Goal: Information Seeking & Learning: Learn about a topic

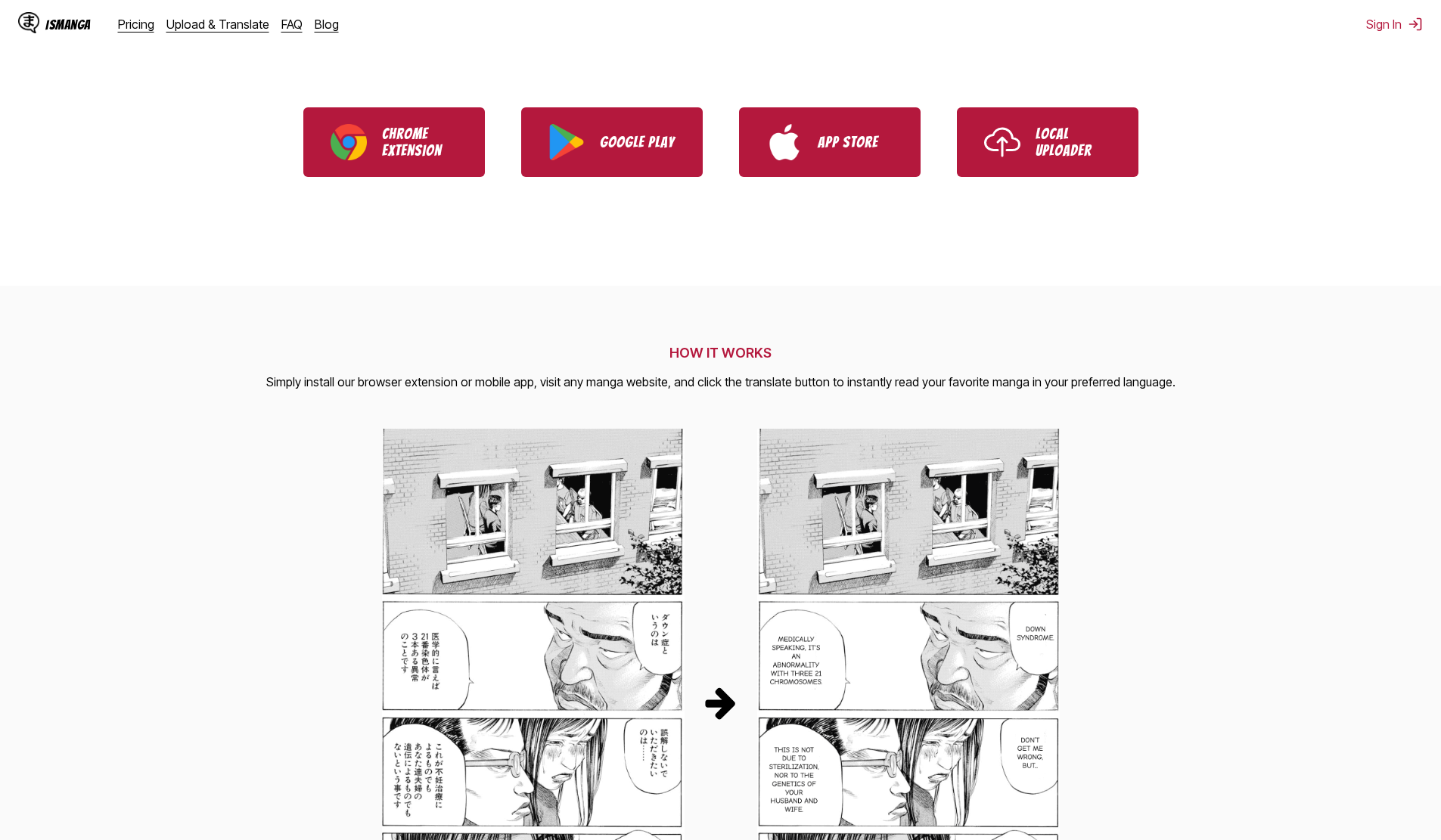
scroll to position [378, 0]
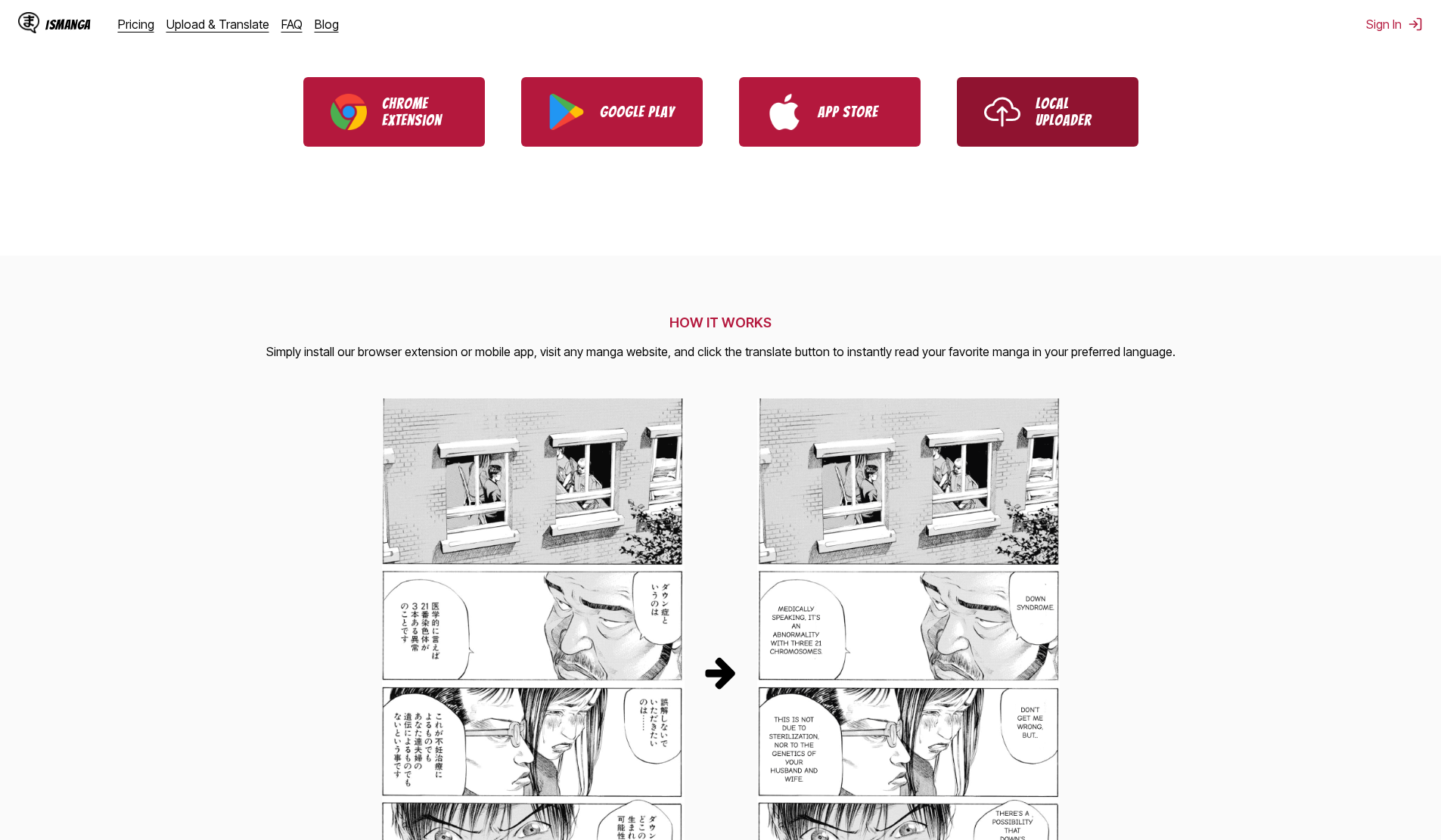
click at [1084, 117] on p "Local Uploader" at bounding box center [1073, 111] width 76 height 33
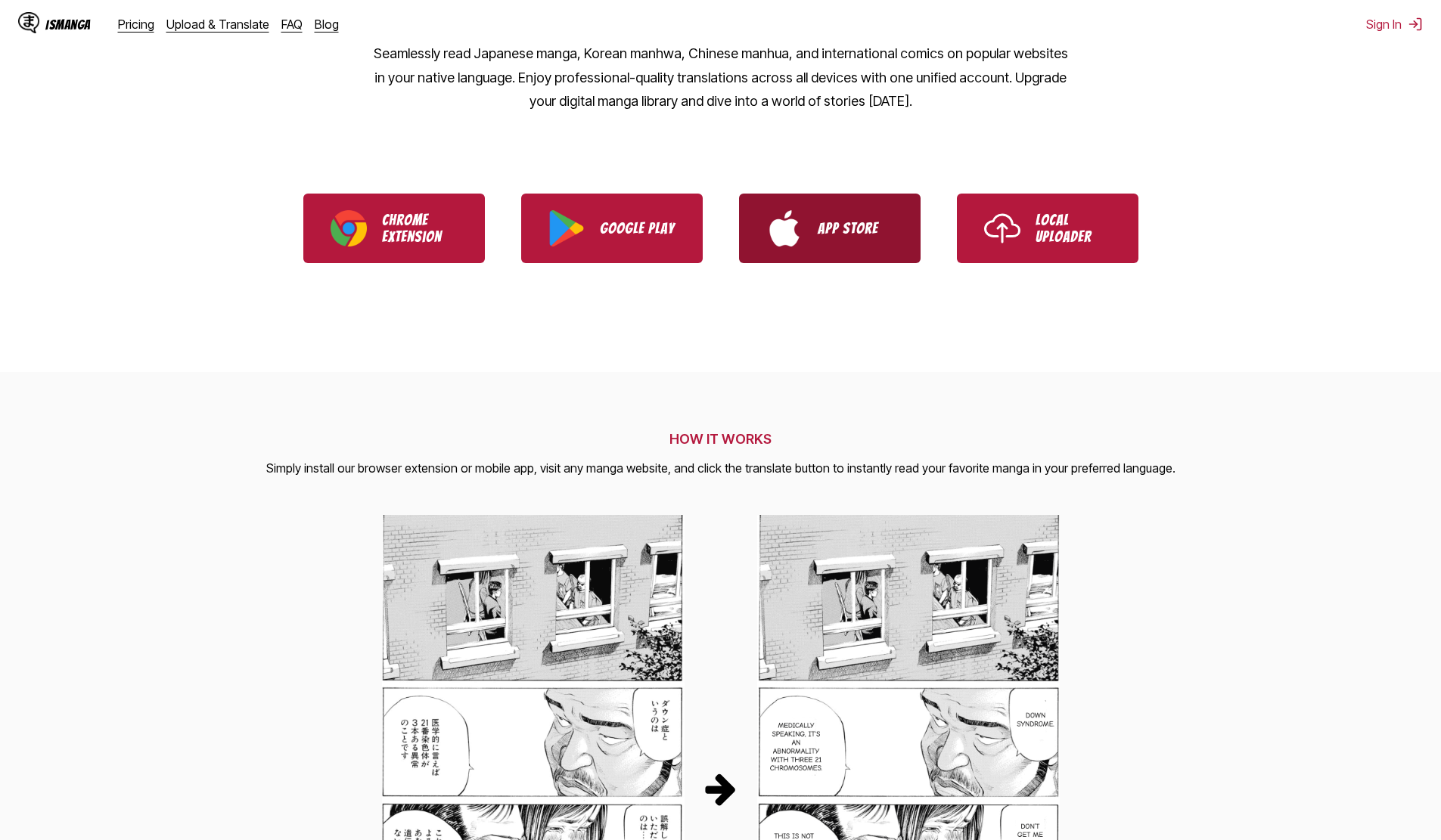
scroll to position [151, 0]
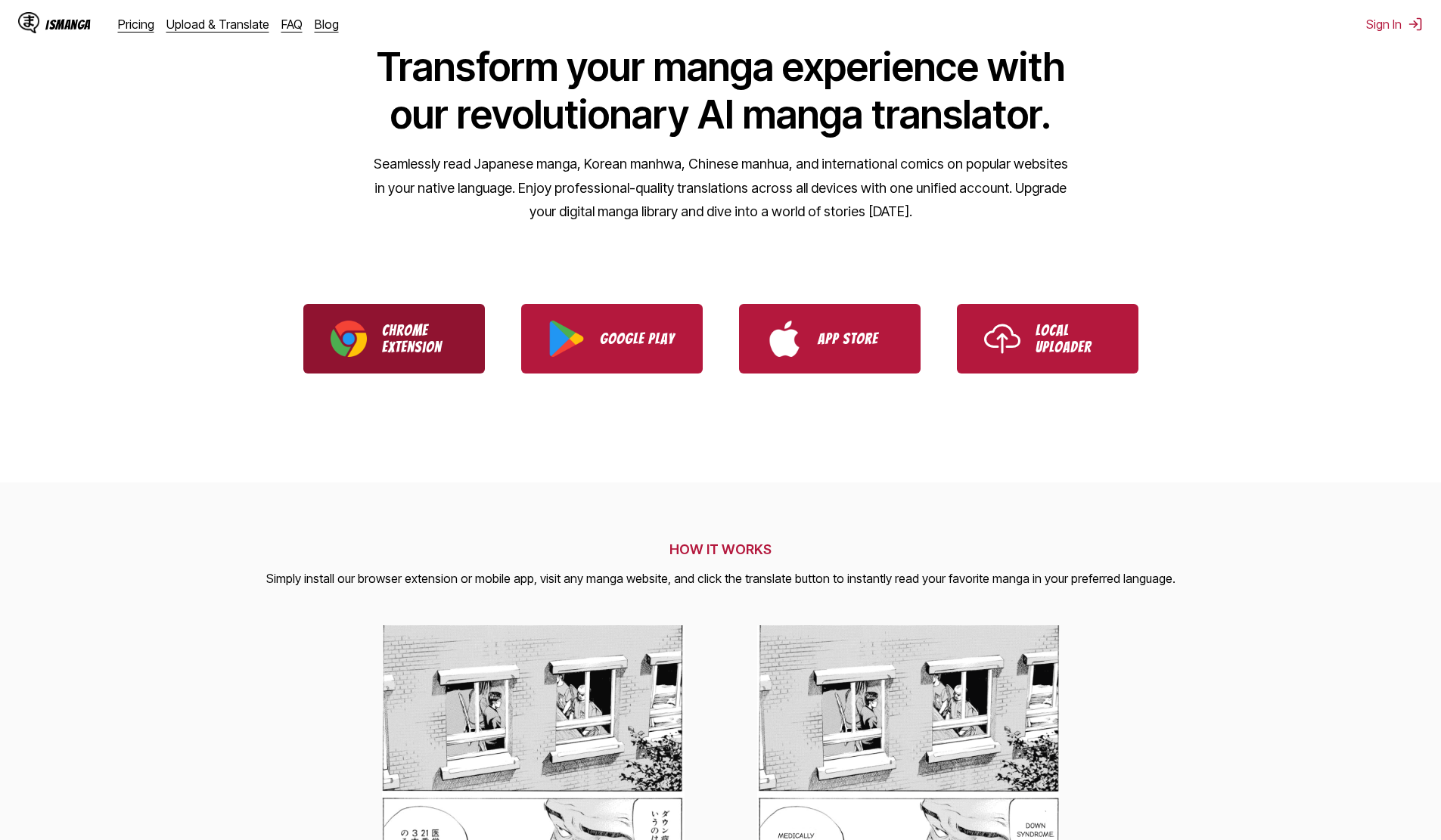
click at [374, 338] on link "Chrome Extension" at bounding box center [394, 338] width 182 height 69
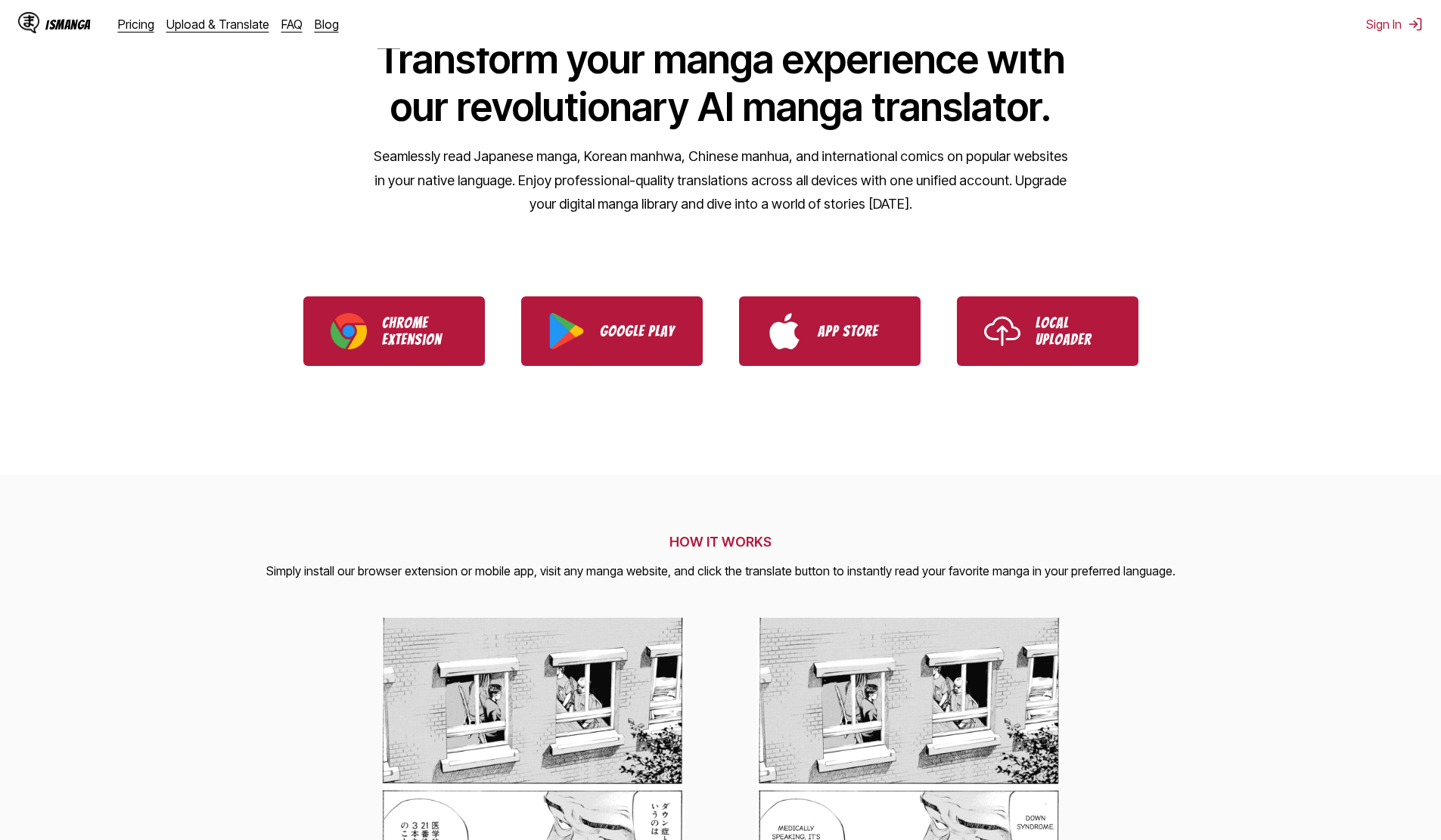
scroll to position [76, 0]
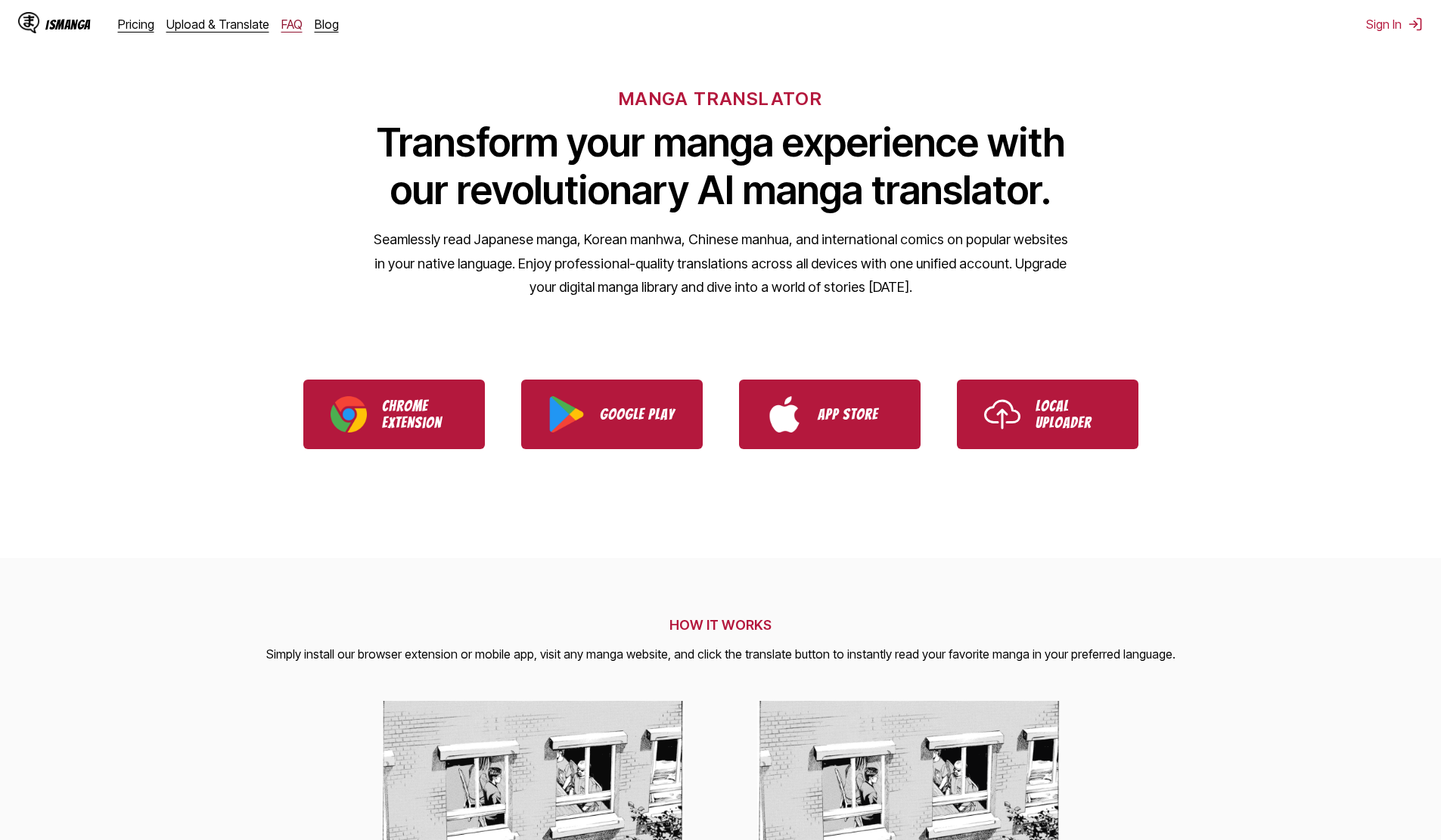
click at [281, 17] on link "FAQ" at bounding box center [292, 25] width 21 height 15
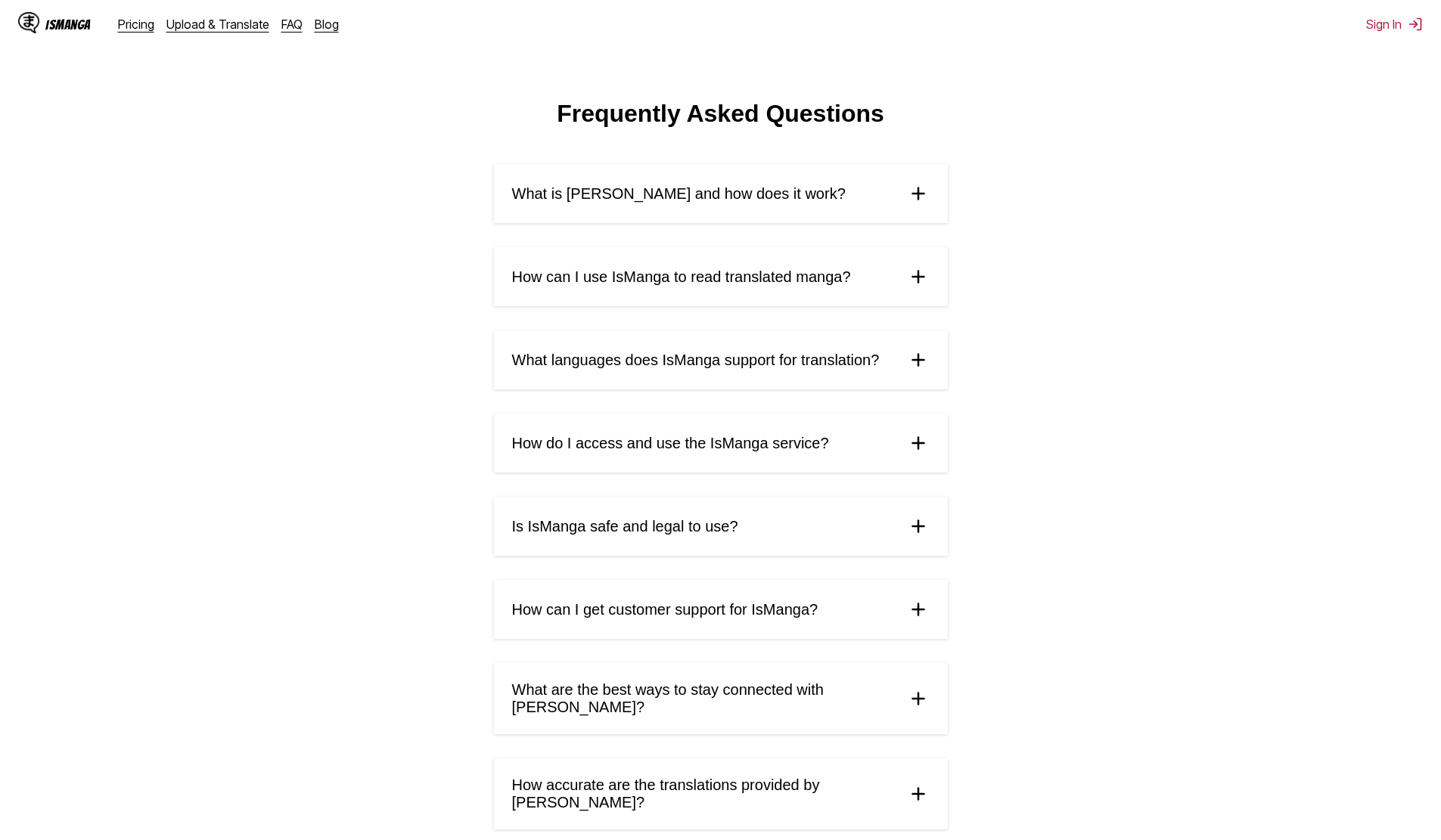
click at [649, 212] on summary "What is [PERSON_NAME] and how does it work?" at bounding box center [720, 194] width 453 height 59
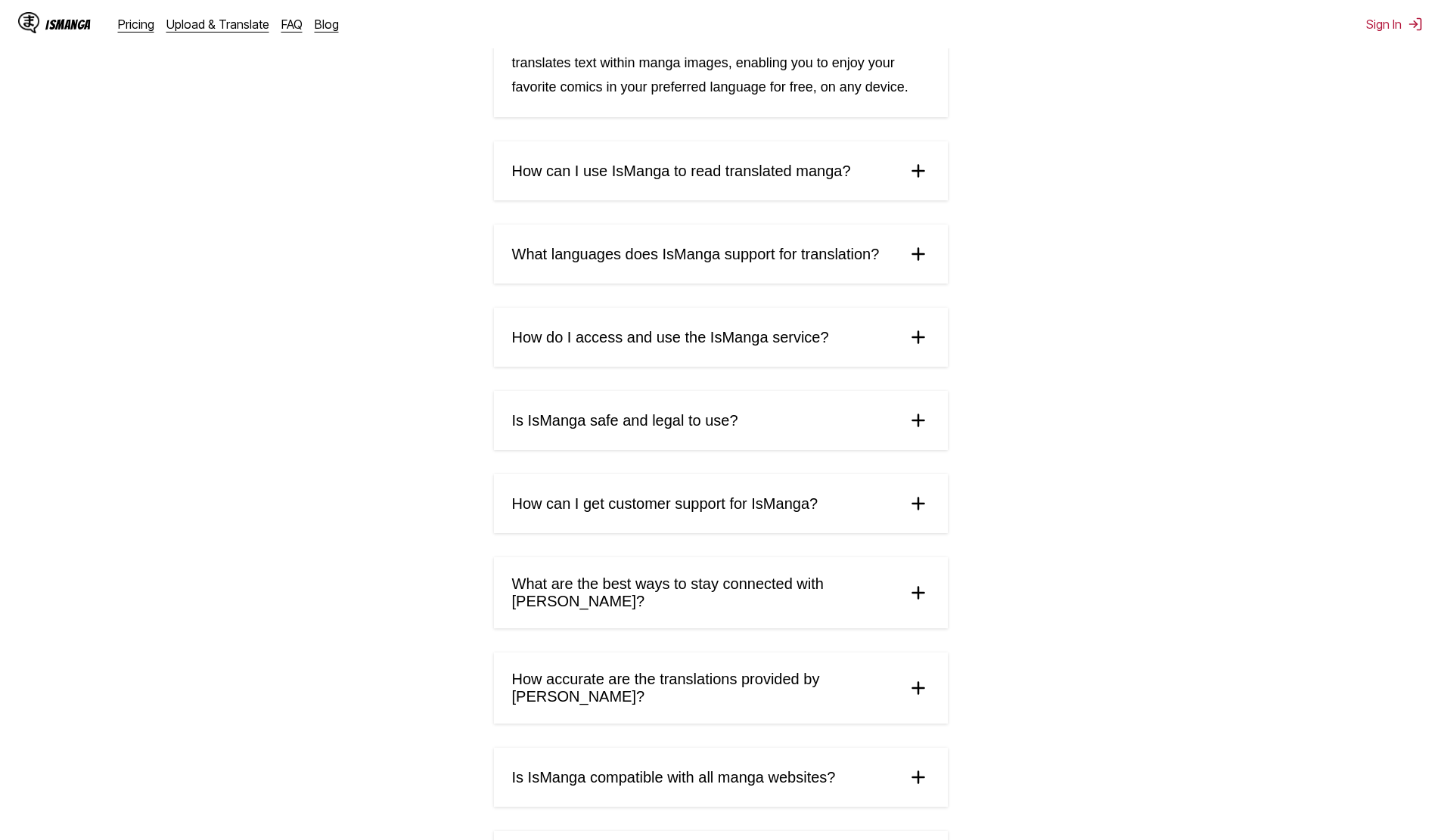
scroll to position [302, 0]
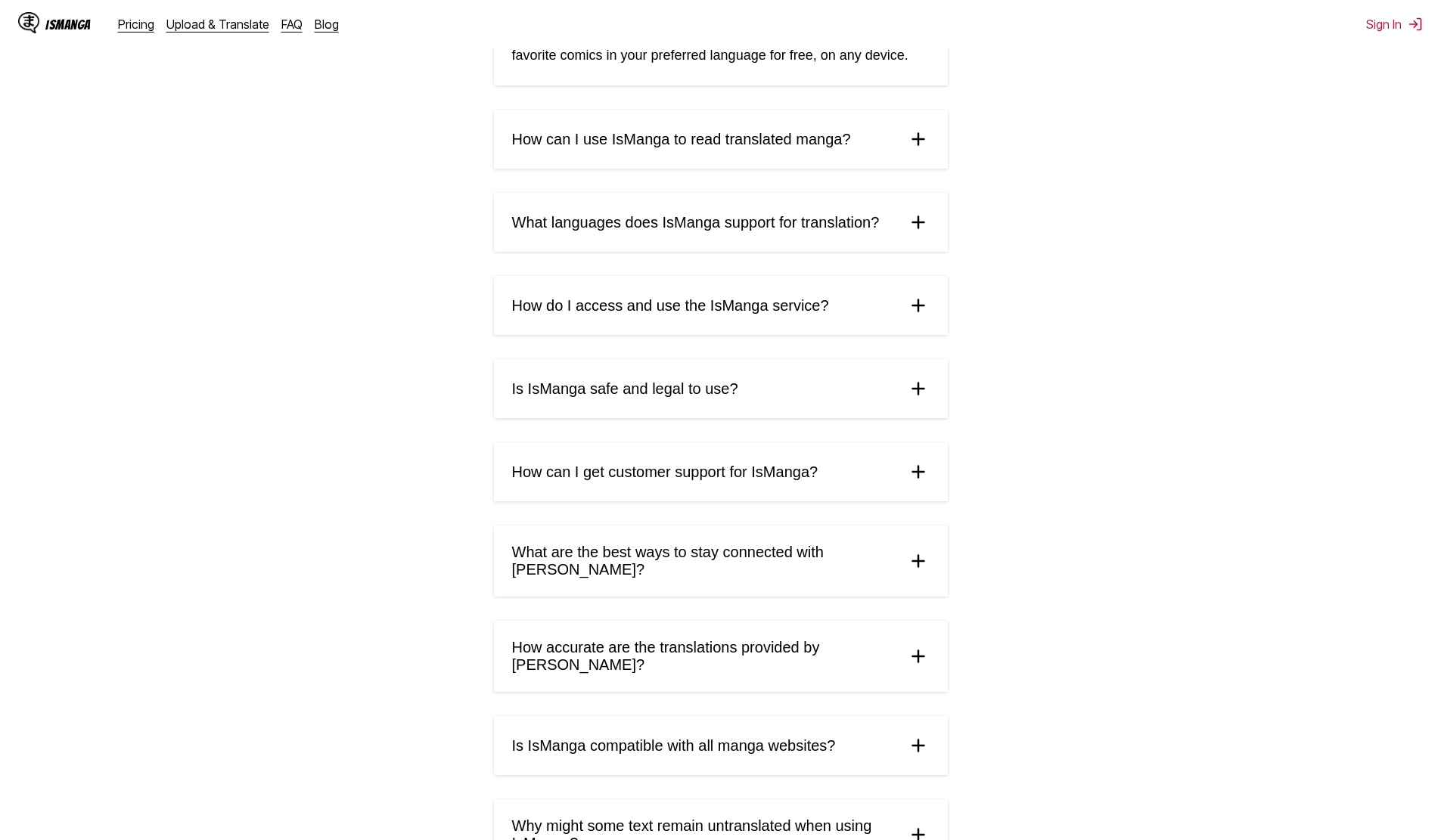
click at [651, 177] on div "What is [PERSON_NAME] and how does it work? IsManga is an innovative AI-powered…" at bounding box center [720, 461] width 453 height 1199
click at [655, 160] on summary "How can I use IsManga to read translated manga?" at bounding box center [720, 139] width 453 height 59
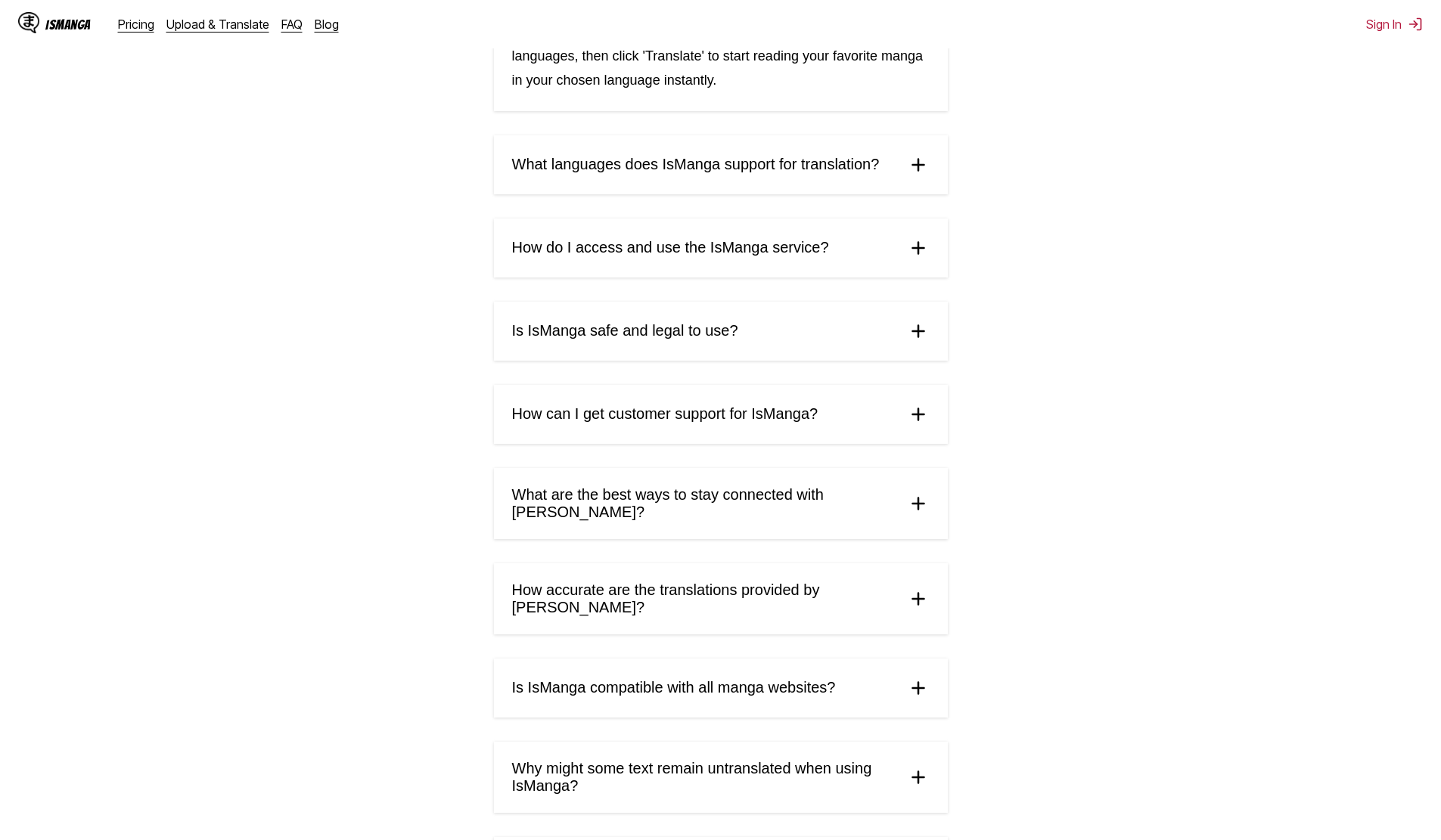
scroll to position [529, 0]
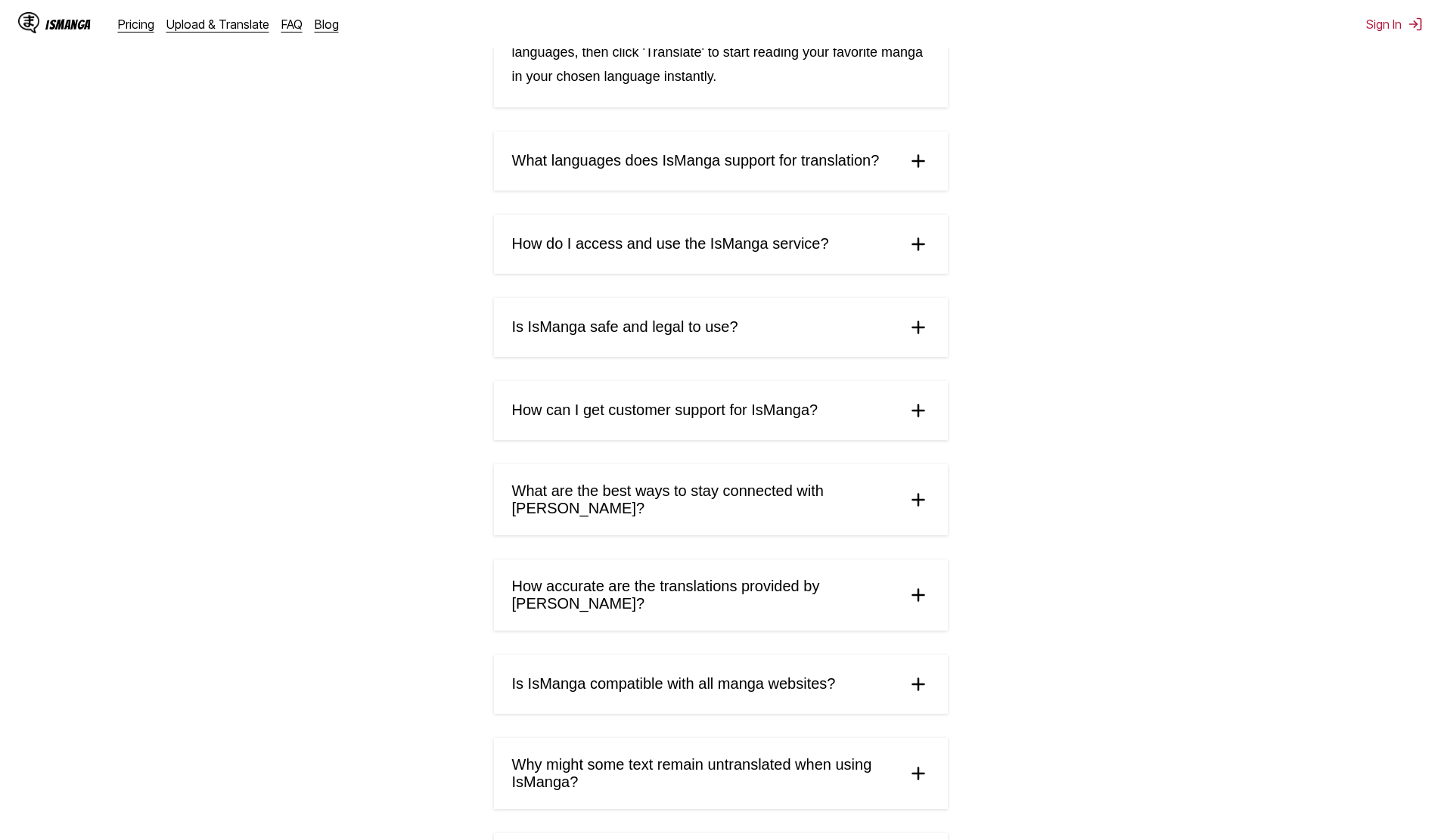
click at [535, 294] on div "What is [PERSON_NAME] and how does it work? IsManga is an innovative AI-powered…" at bounding box center [720, 317] width 453 height 1365
click at [526, 334] on span "Is IsManga safe and legal to use?" at bounding box center [625, 327] width 226 height 17
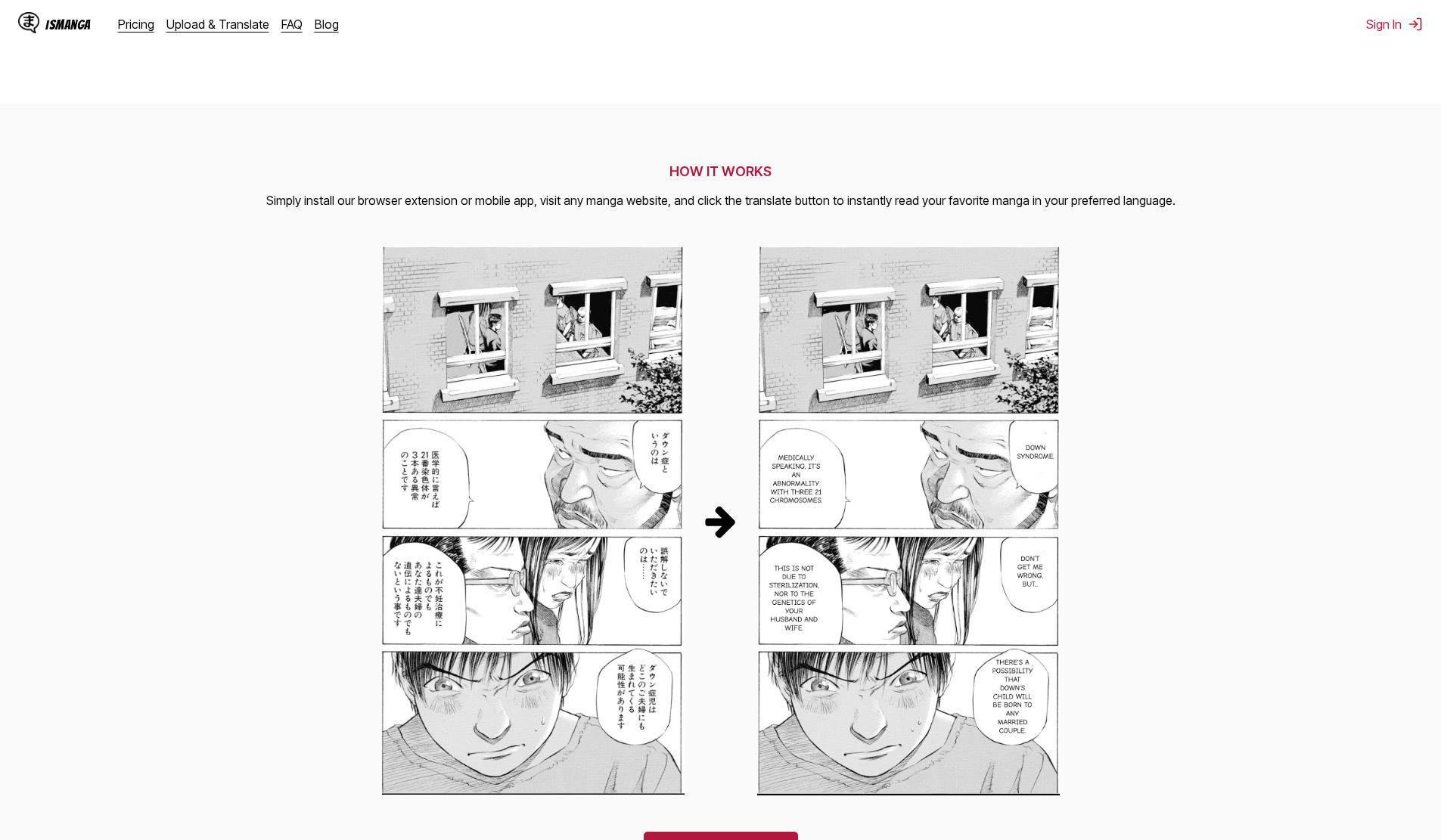
scroll to position [680, 0]
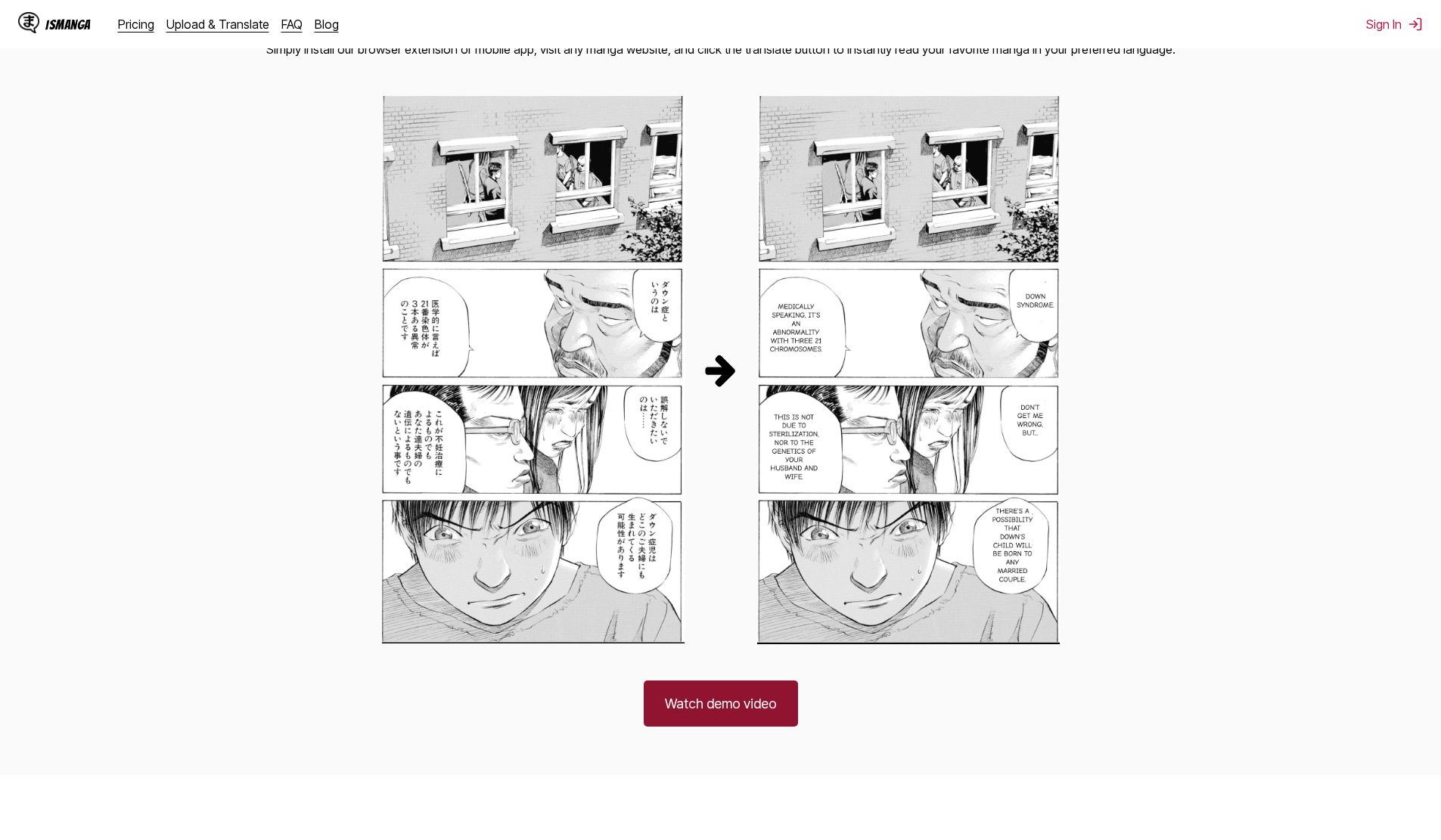
click at [652, 709] on link "Watch demo video" at bounding box center [720, 703] width 154 height 47
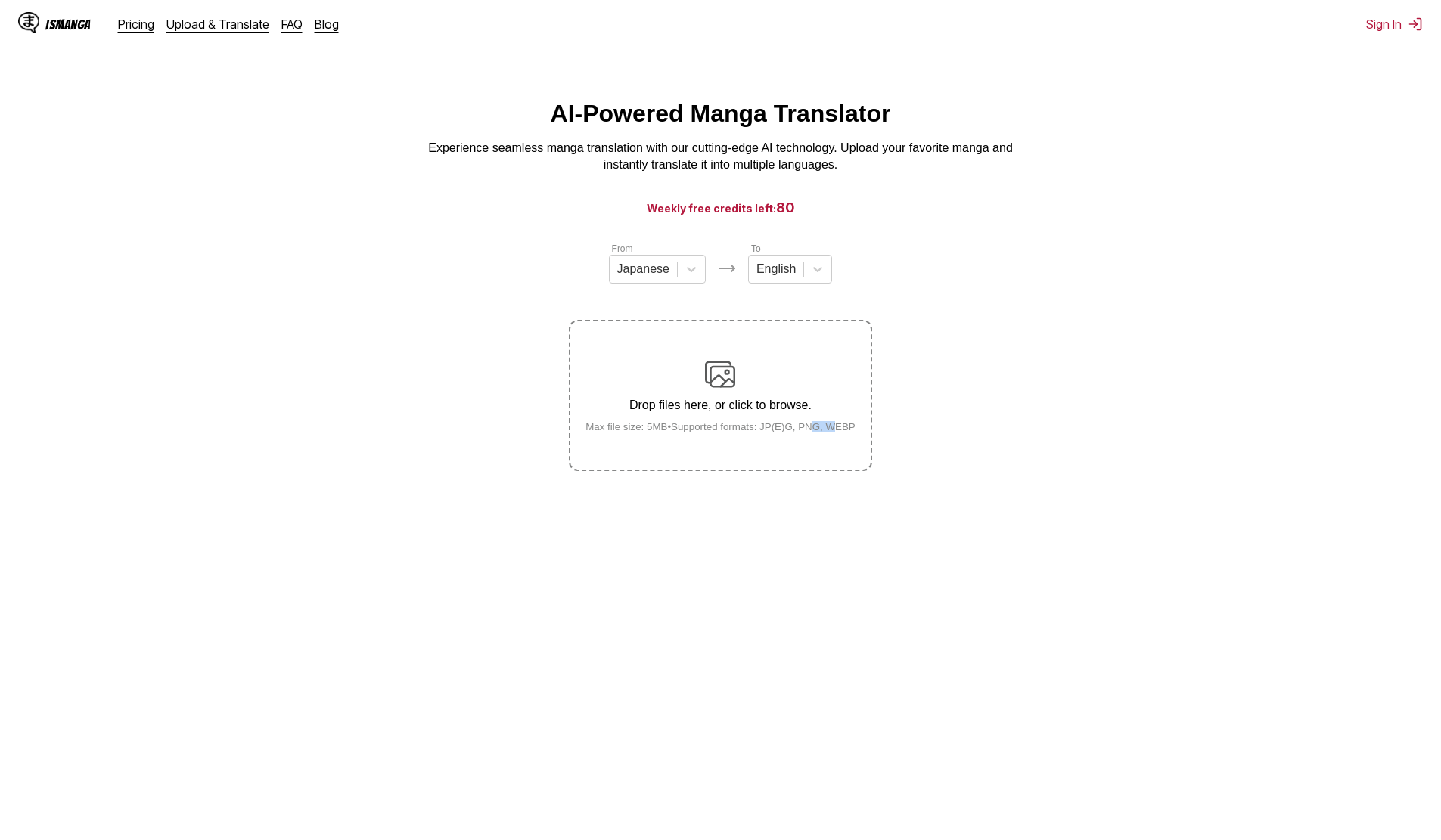
drag, startPoint x: 820, startPoint y: 531, endPoint x: 813, endPoint y: 635, distance: 104.2
click at [813, 627] on main "AI-Powered Manga Translator Experience seamless manga translation with our cutt…" at bounding box center [720, 478] width 1441 height 756
click at [986, 591] on main "AI-Powered Manga Translator Experience seamless manga translation with our cutt…" at bounding box center [720, 478] width 1441 height 756
click at [971, 571] on main "AI-Powered Manga Translator Experience seamless manga translation with our cutt…" at bounding box center [720, 478] width 1441 height 756
click at [298, 21] on div "Pricing Upload & Translate FAQ Blog" at bounding box center [234, 25] width 233 height 15
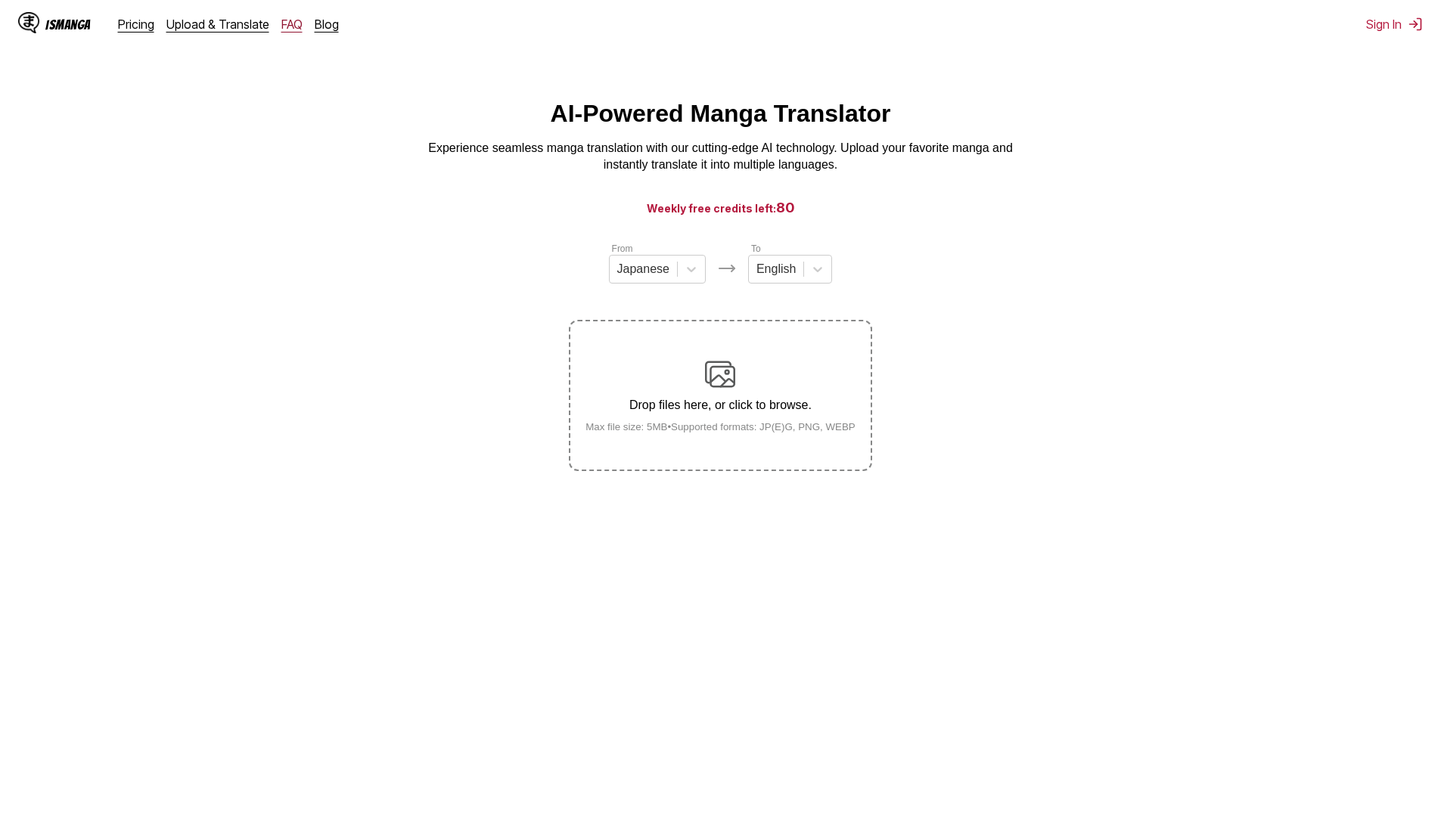
click at [282, 28] on link "FAQ" at bounding box center [292, 25] width 21 height 15
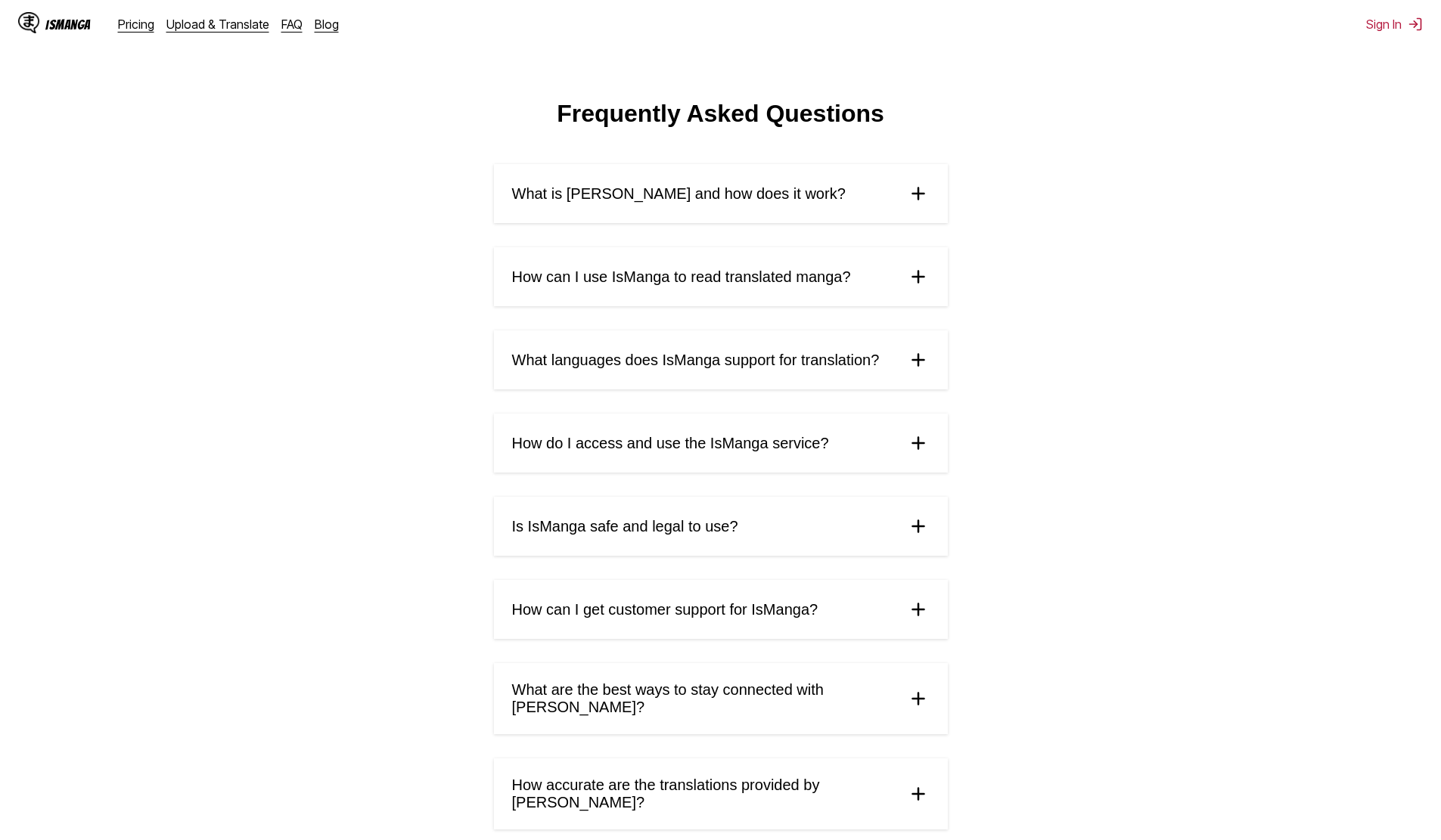
click at [704, 194] on span "What is [PERSON_NAME] and how does it work?" at bounding box center [679, 194] width 334 height 17
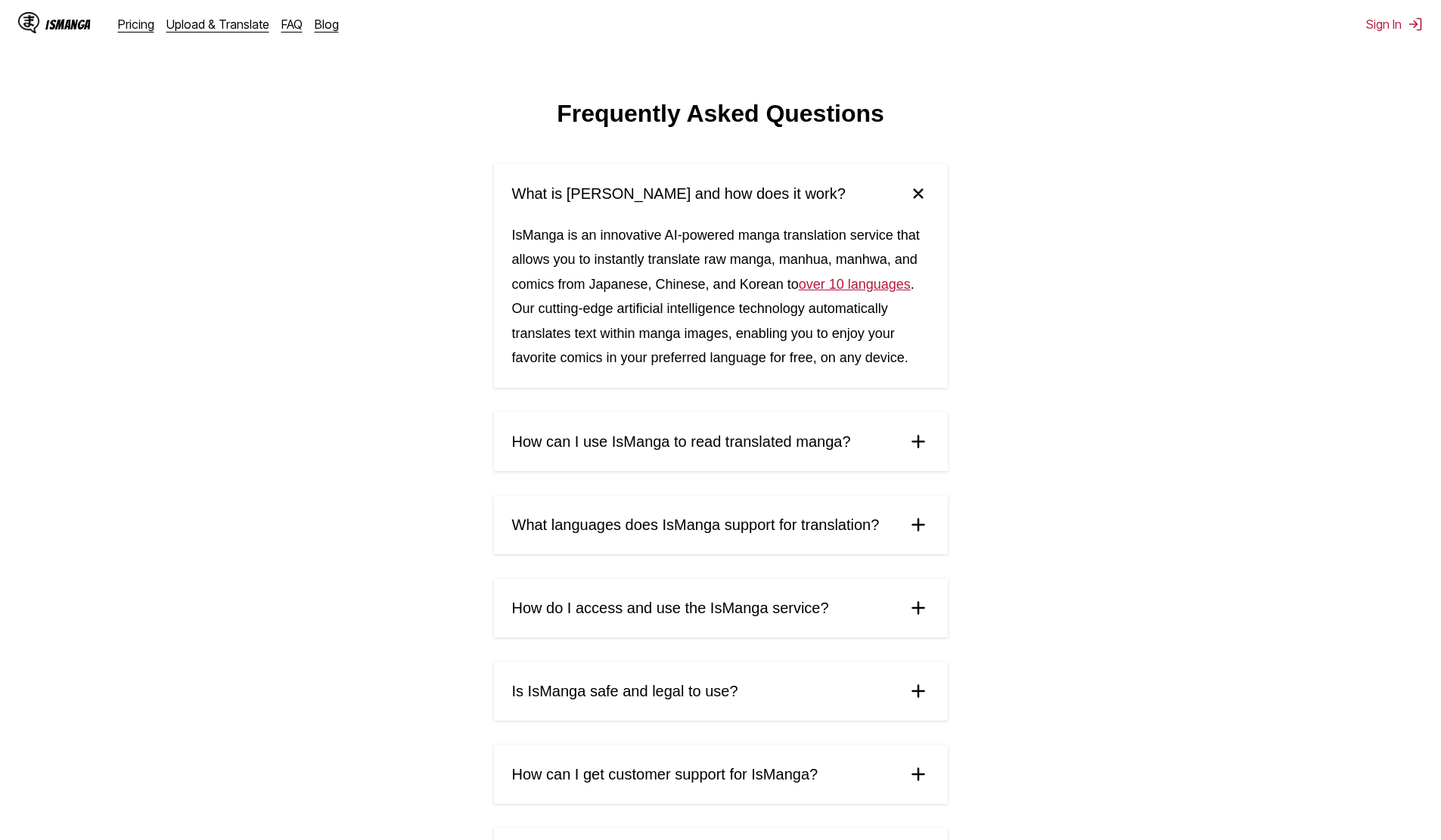
click at [689, 443] on span "How can I use IsManga to read translated manga?" at bounding box center [682, 442] width 338 height 17
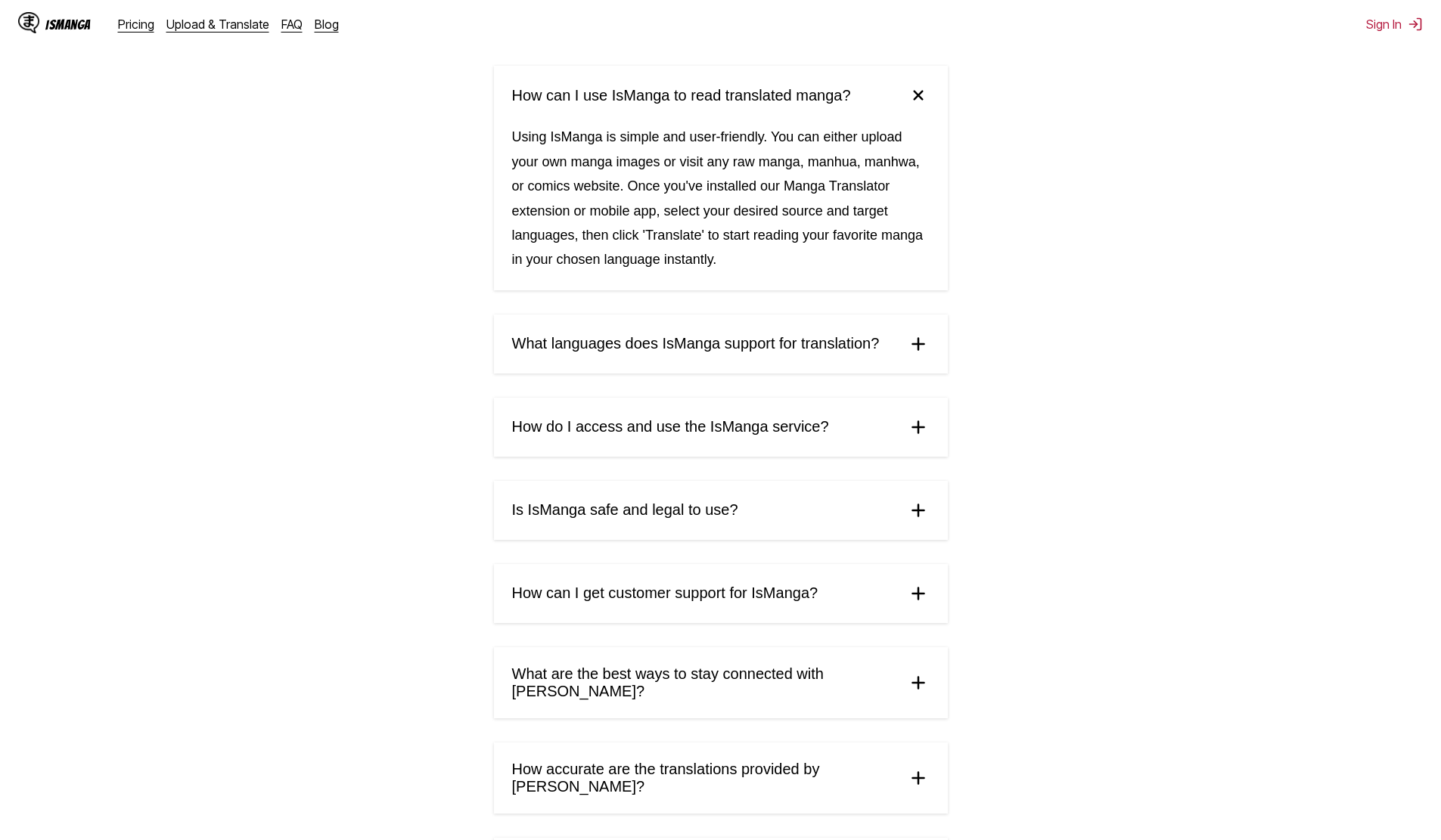
scroll to position [378, 0]
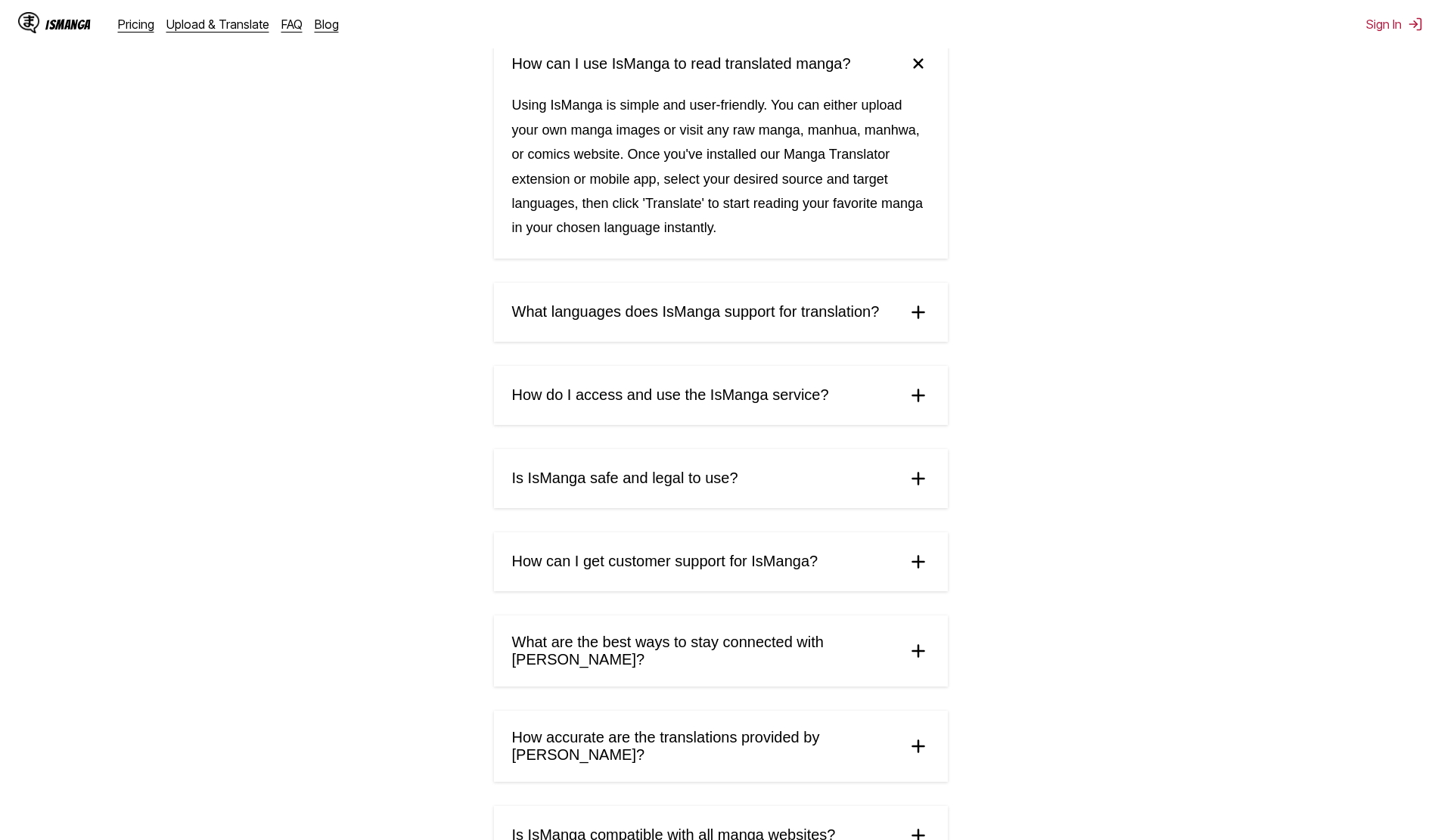
click at [549, 487] on span "Is IsManga safe and legal to use?" at bounding box center [625, 478] width 226 height 17
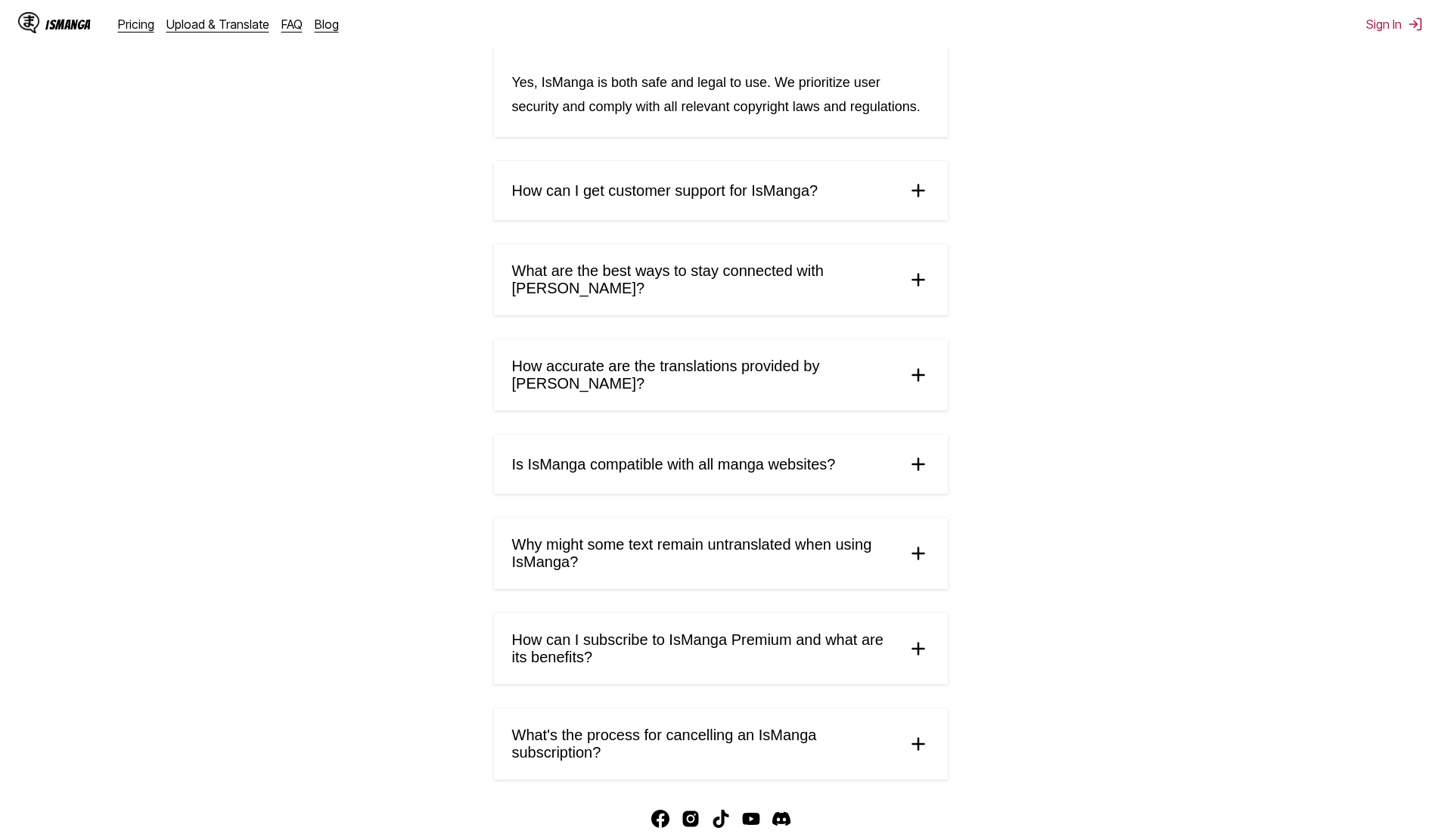
scroll to position [894, 0]
